Goal: Book appointment/travel/reservation

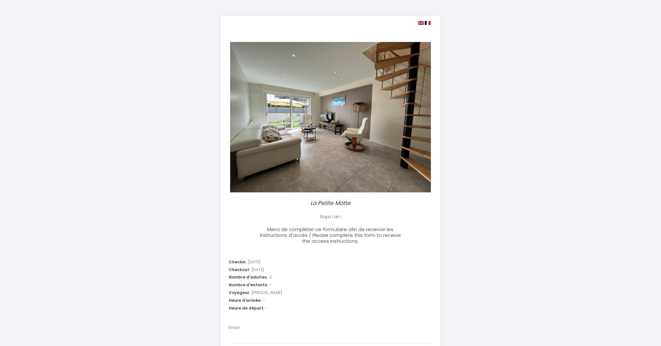
select select
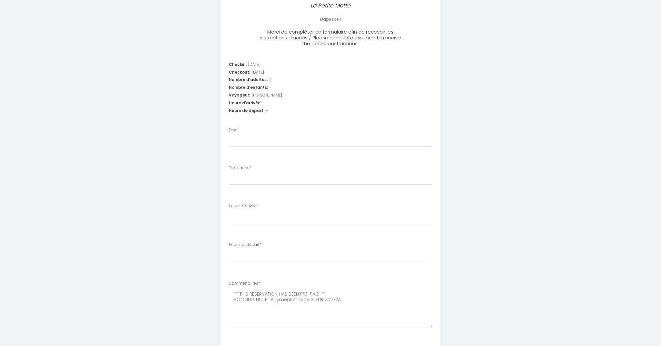
scroll to position [197, 0]
type input "[EMAIL_ADDRESS][DOMAIN_NAME]"
select select
type input "0"
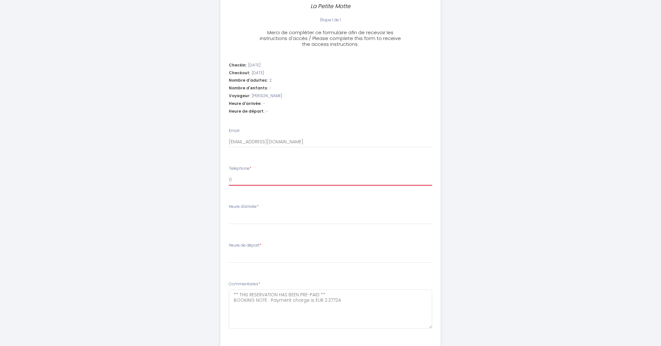
select select
type input "06"
select select
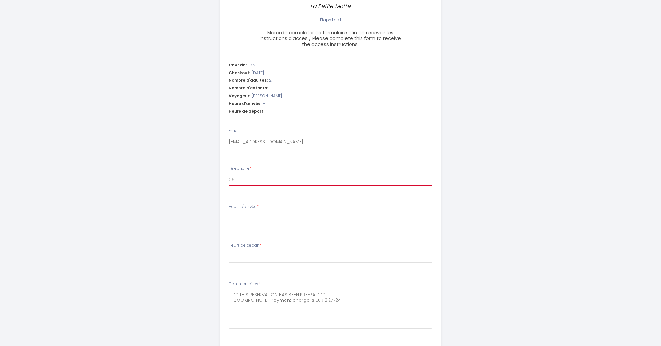
type input "062"
select select
type input "0623"
select select
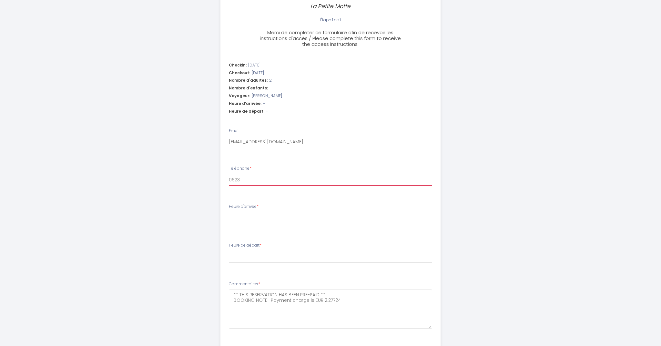
select select
type input "06237"
select select
type input "062375"
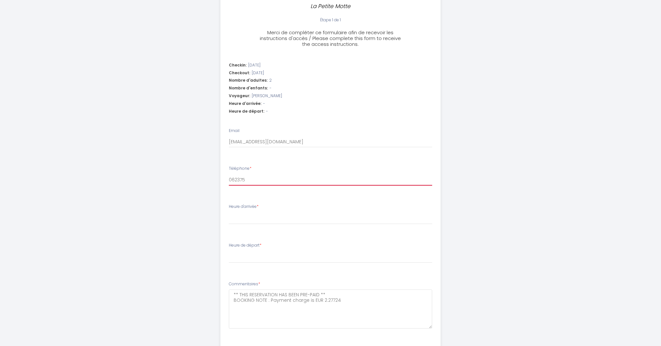
select select
type input "0623753"
select select
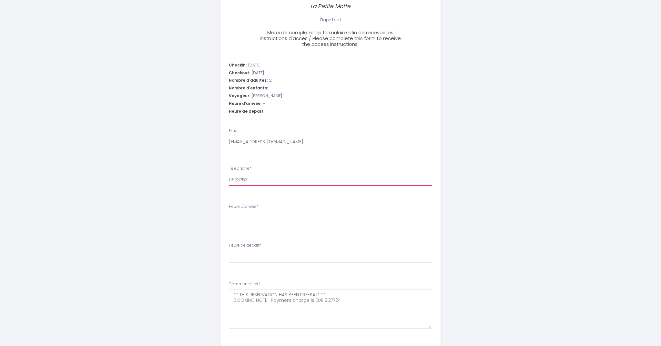
type input "06237533"
select select
type input "062375332"
select select
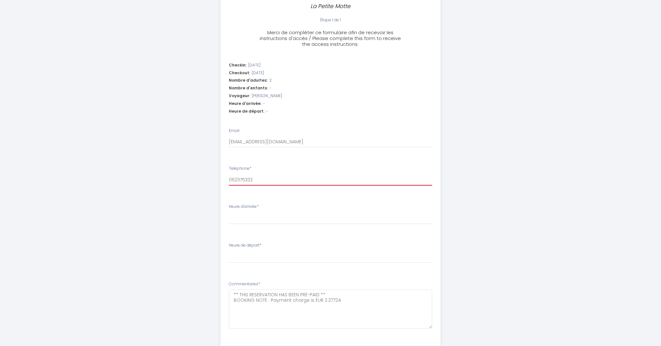
select select
type input "0623753321"
select select
type input "0623753321"
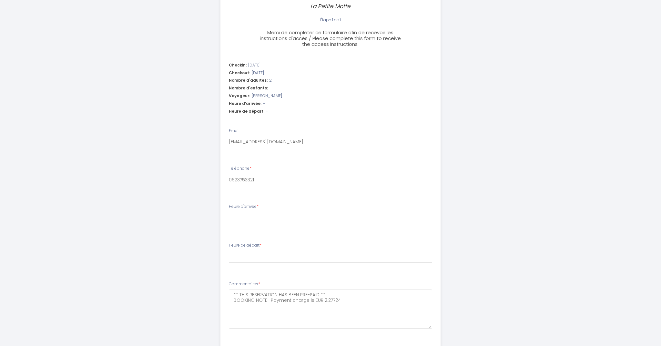
select select "19:00"
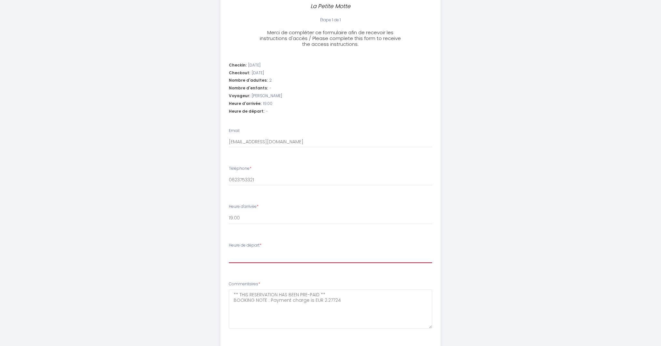
select select "10:00"
click at [551, 259] on div "La Petite Motte Étape 1 de 1 Merci de compléter ce formulaire afin de recevoir …" at bounding box center [330, 93] width 661 height 581
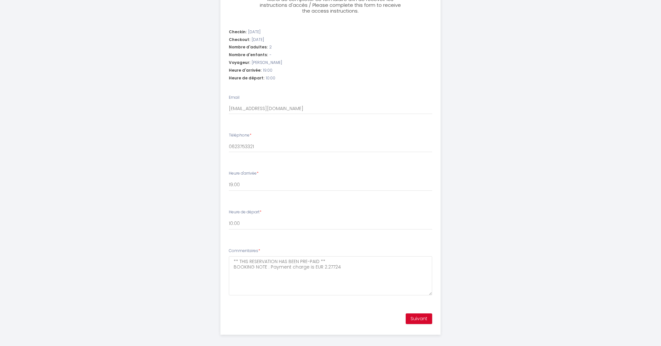
scroll to position [230, 0]
click at [420, 314] on button "Suivant" at bounding box center [418, 319] width 26 height 11
